Goal: Task Accomplishment & Management: Manage account settings

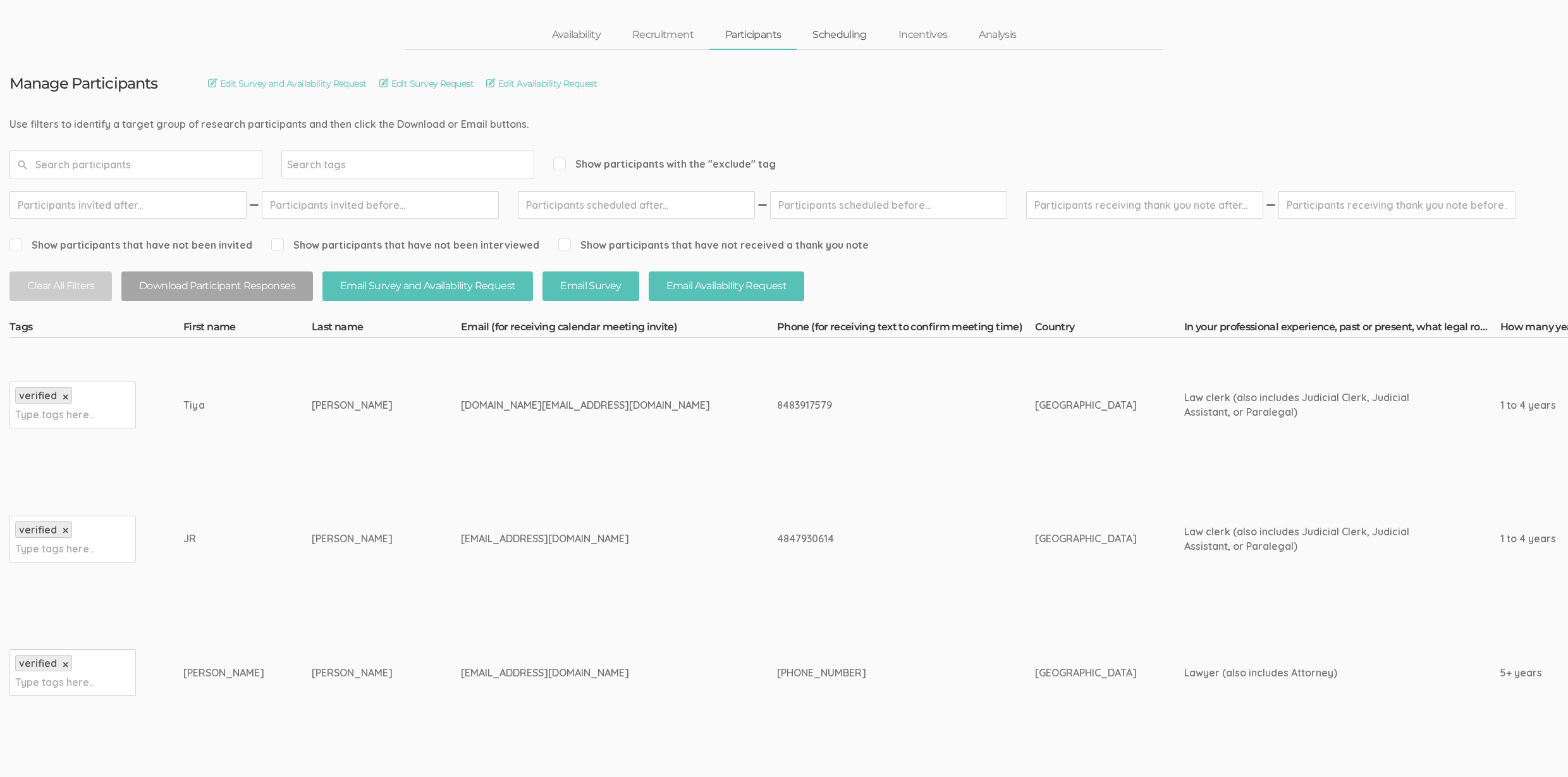
scroll to position [46, 0]
click at [821, 38] on link "Scheduling" at bounding box center [839, 36] width 86 height 27
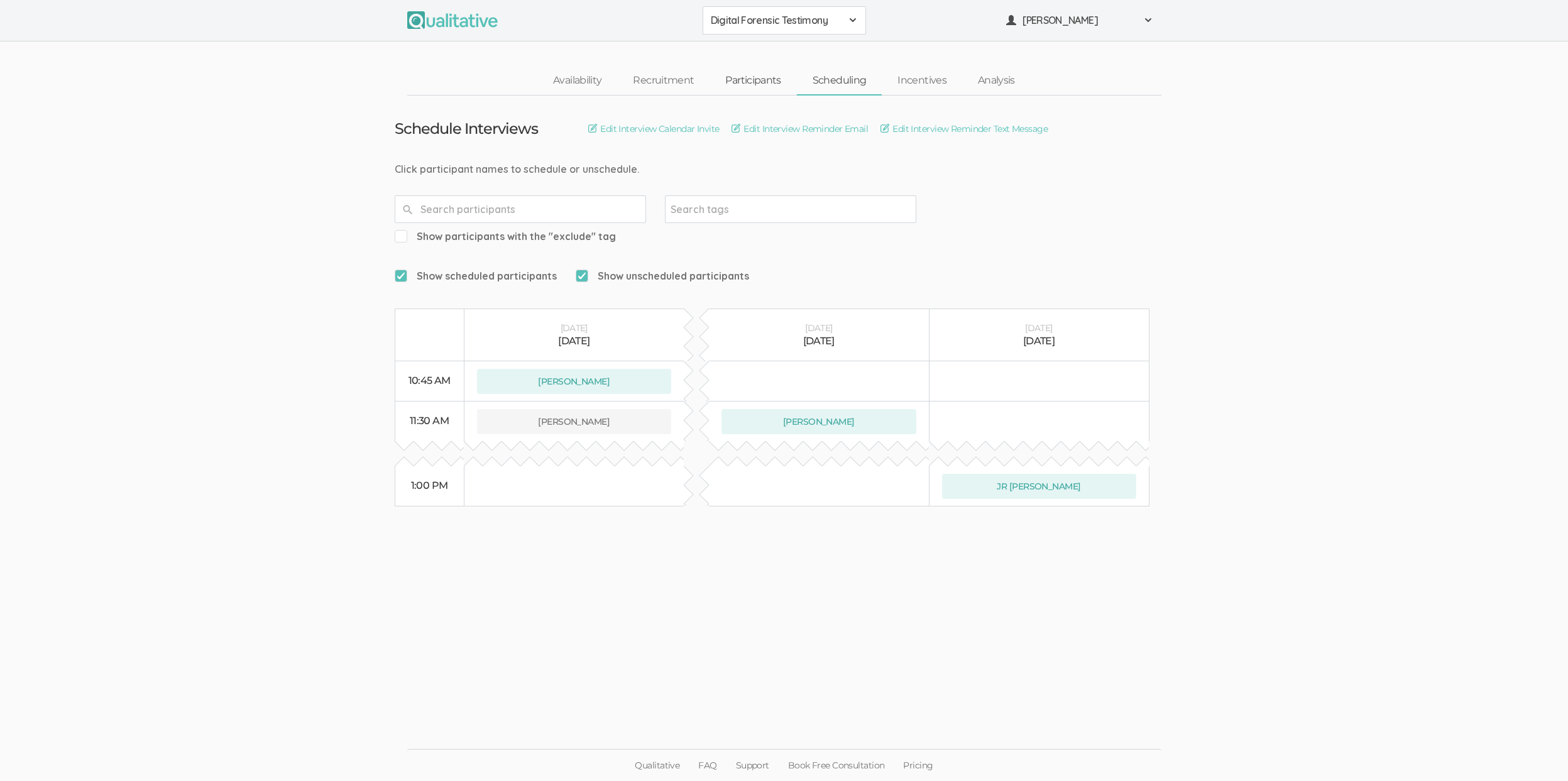
click at [784, 76] on link "Participants" at bounding box center [752, 81] width 87 height 27
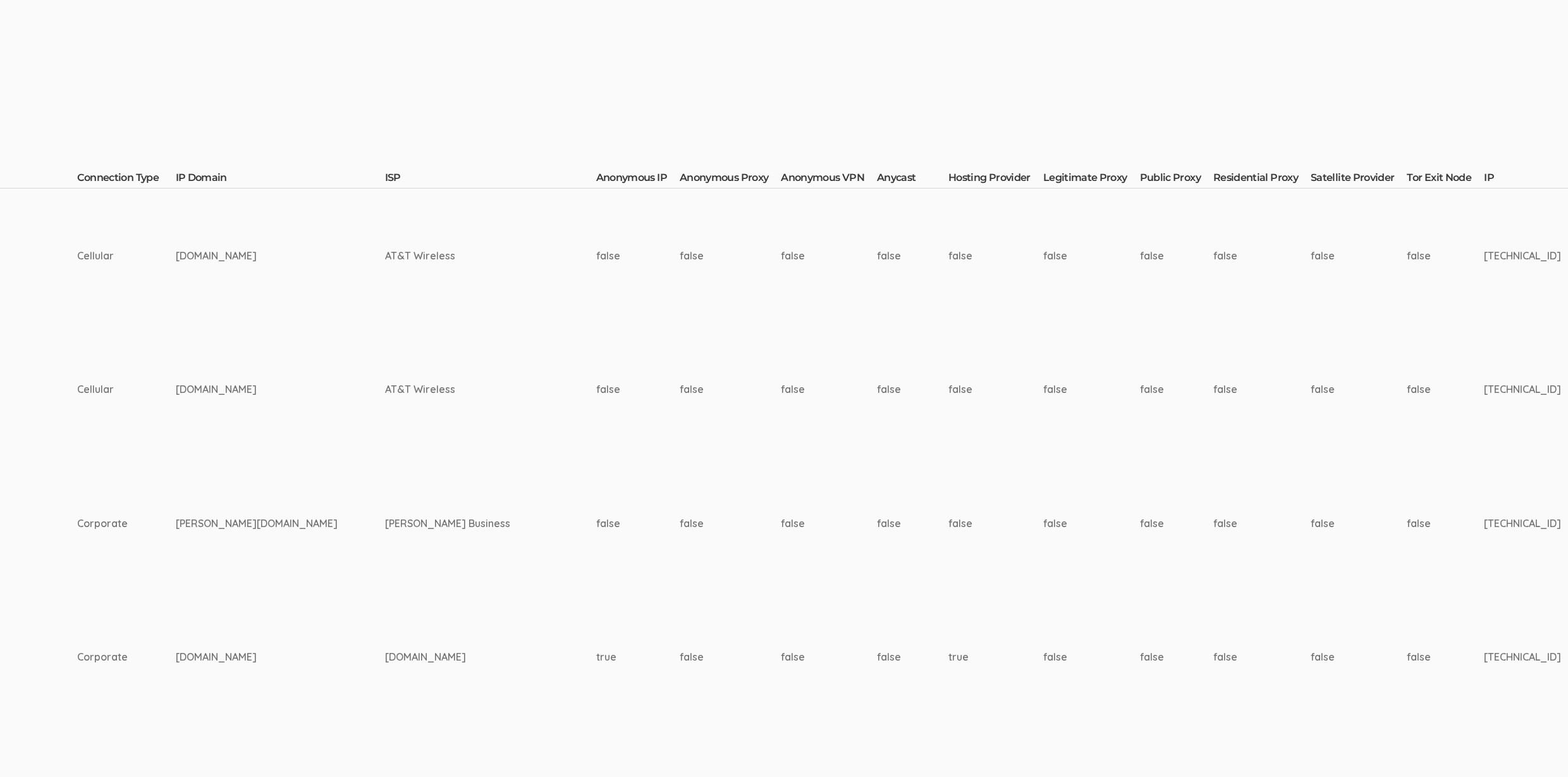
scroll to position [195, 4175]
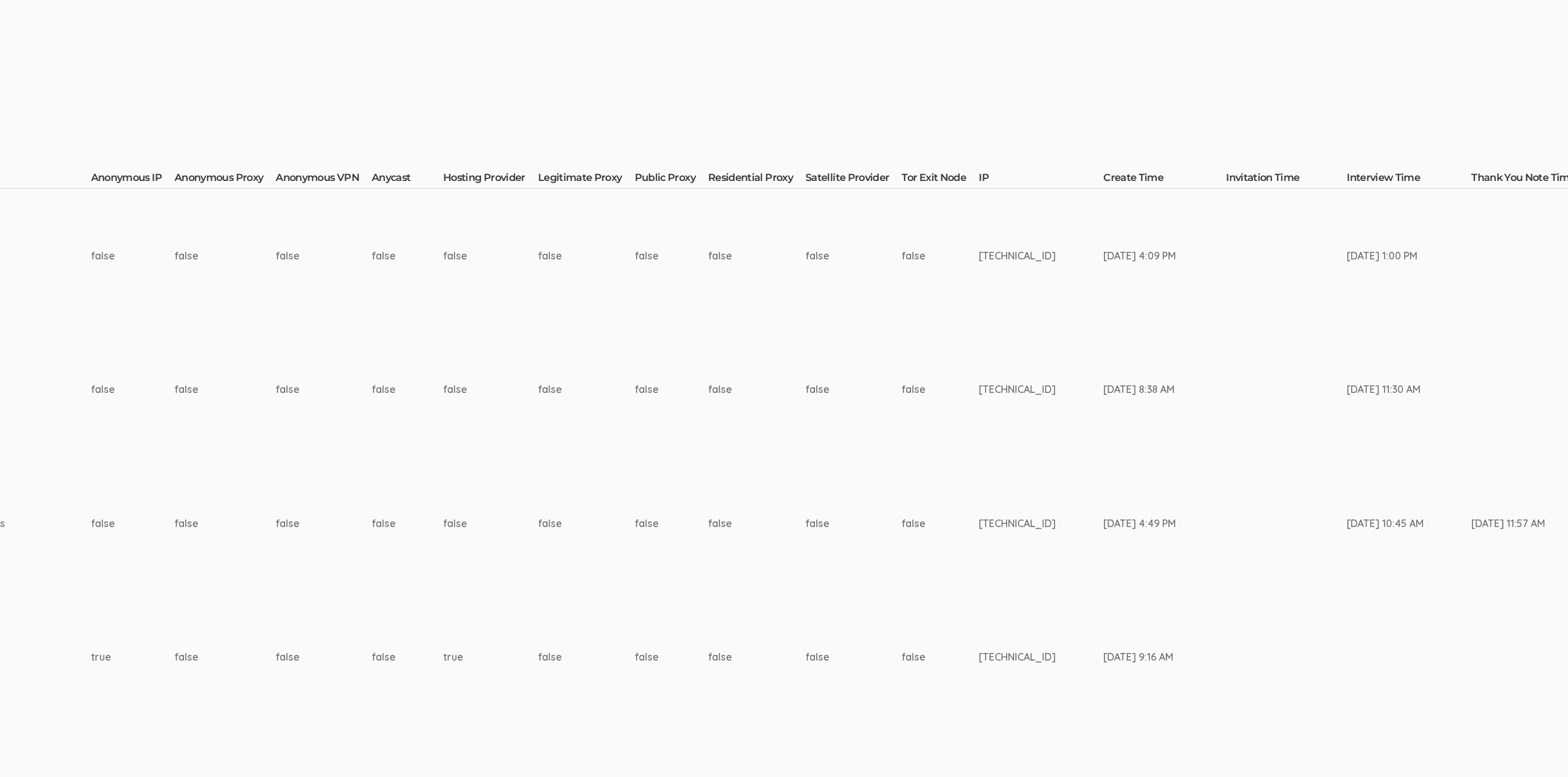
click at [1103, 650] on div "Aug 28, 9:16 AM" at bounding box center [1141, 657] width 75 height 14
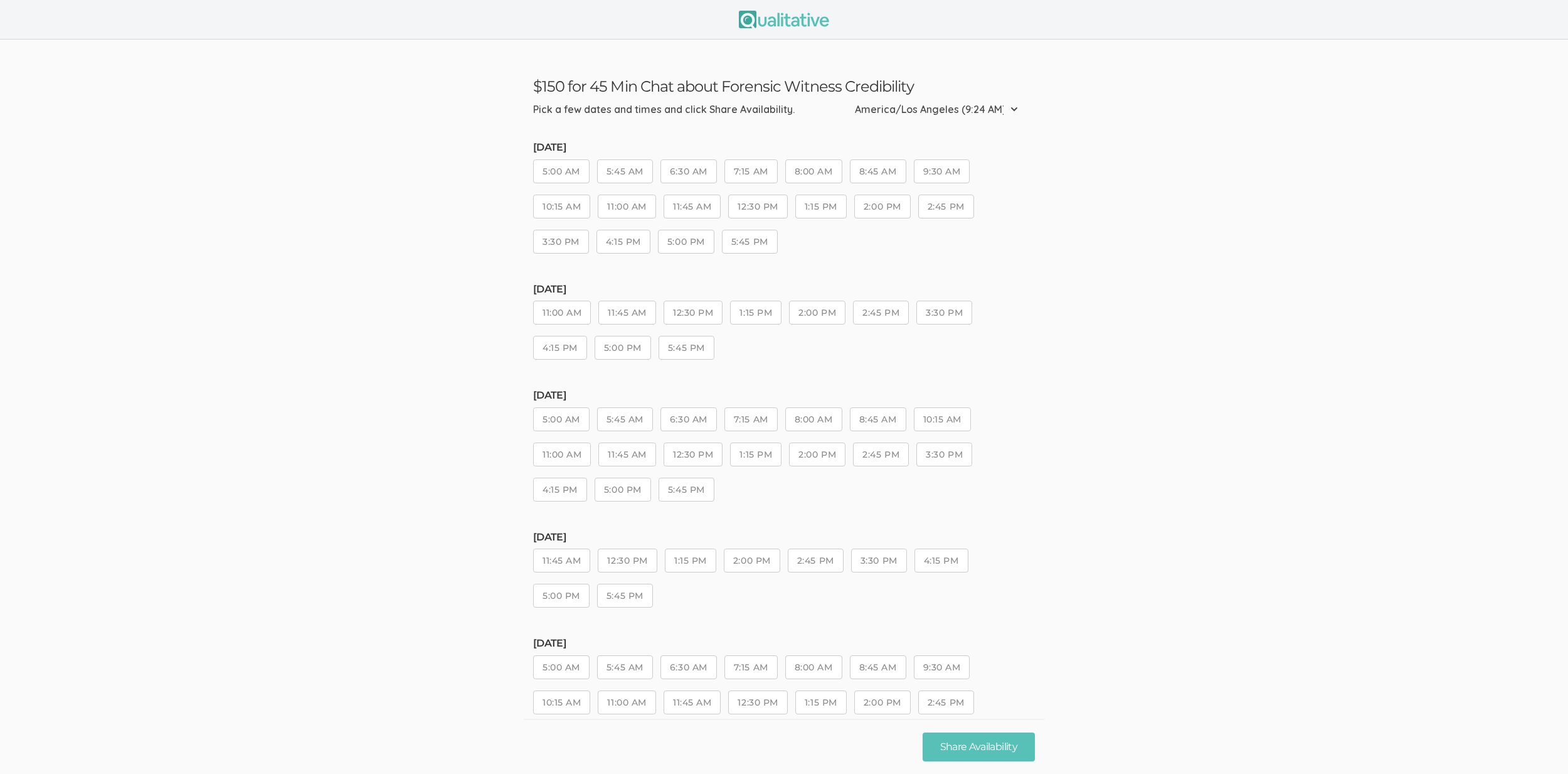
click at [294, 468] on ui-view "$150 for 45 Min Chat about Forensic Witness Credibility Pick a few dates and ti…" at bounding box center [784, 491] width 1568 height 902
